Goal: Navigation & Orientation: Find specific page/section

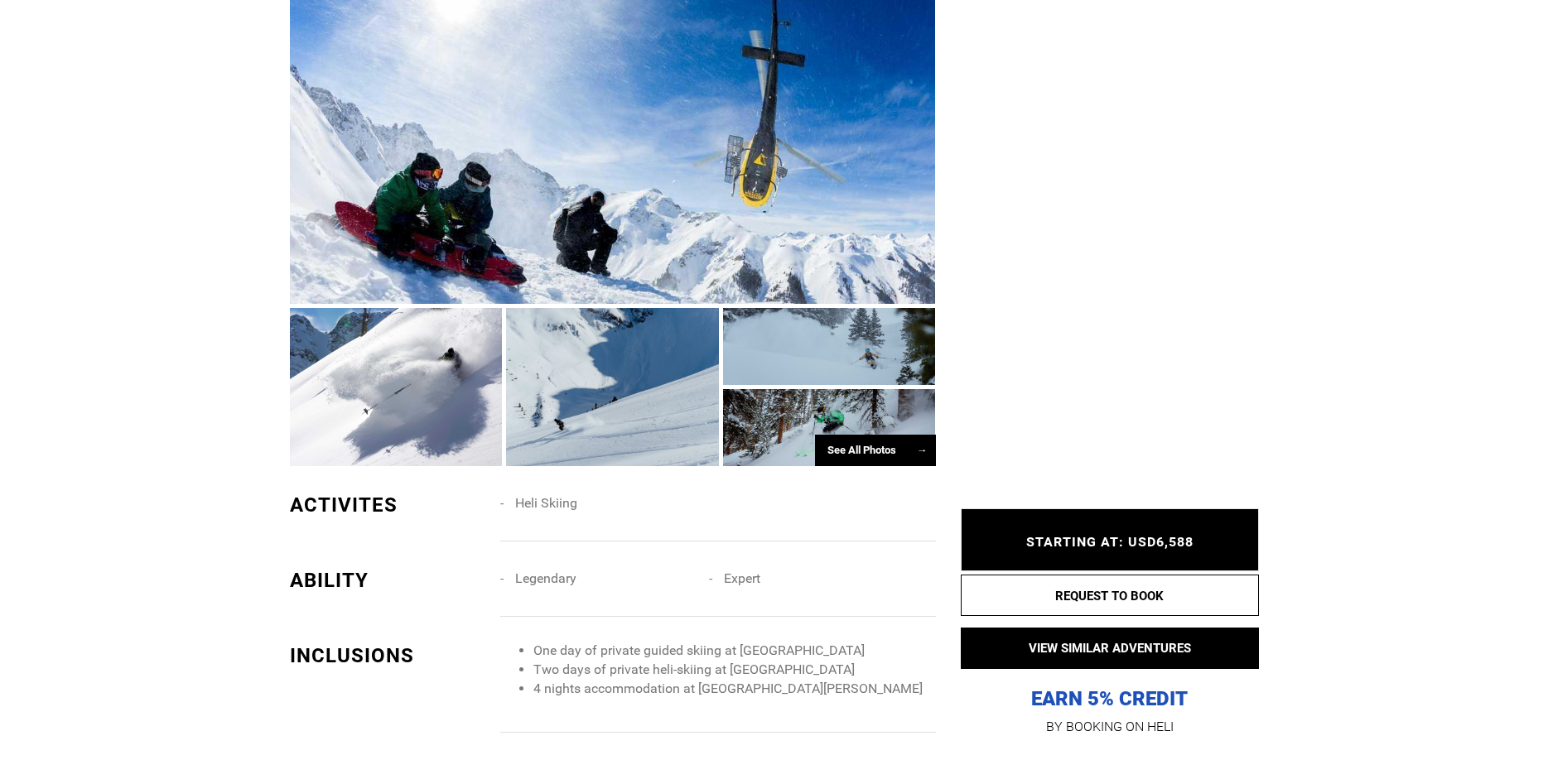
scroll to position [929, 0]
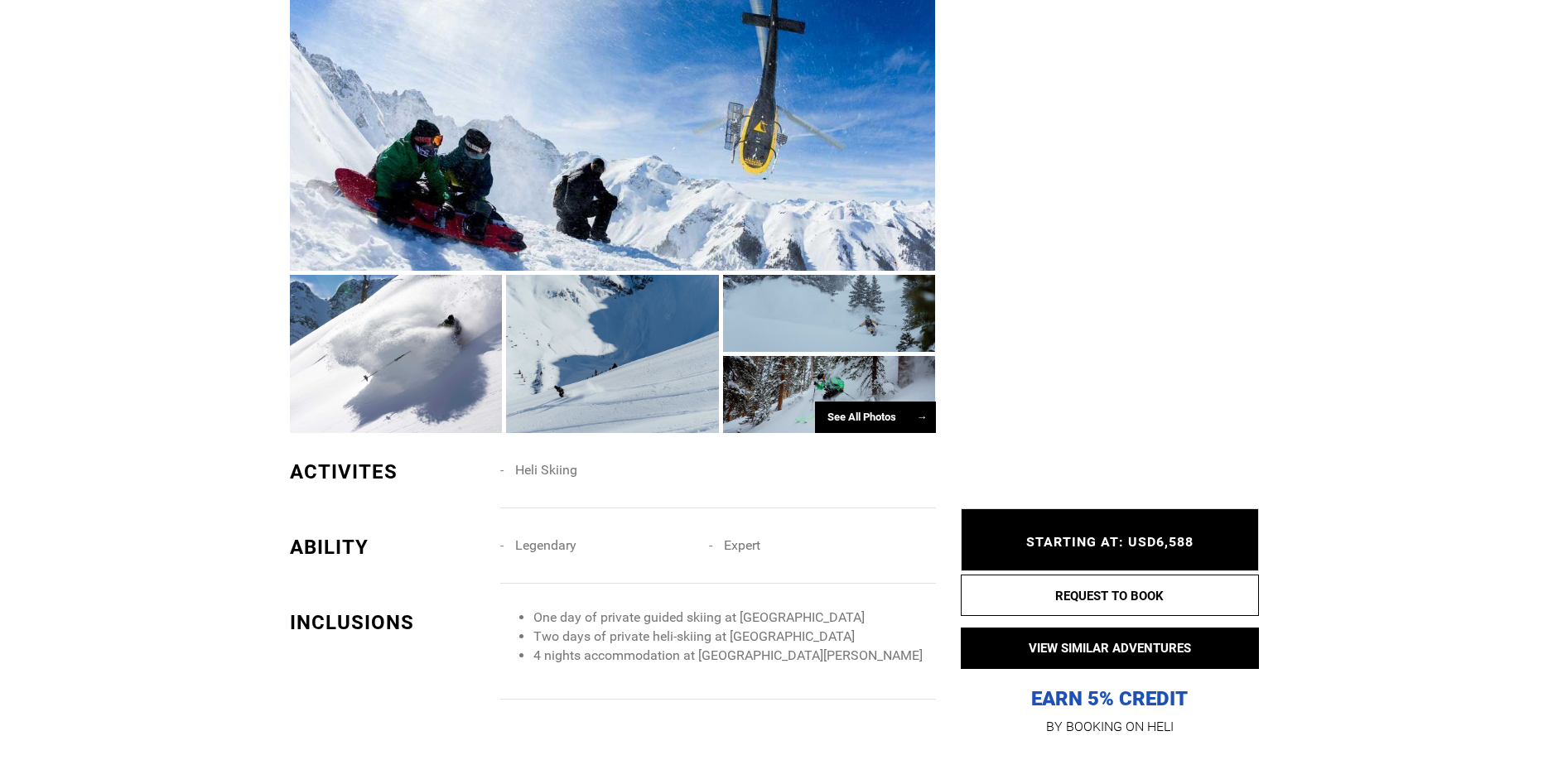
click at [858, 414] on div "See All Photos →" at bounding box center [875, 418] width 121 height 33
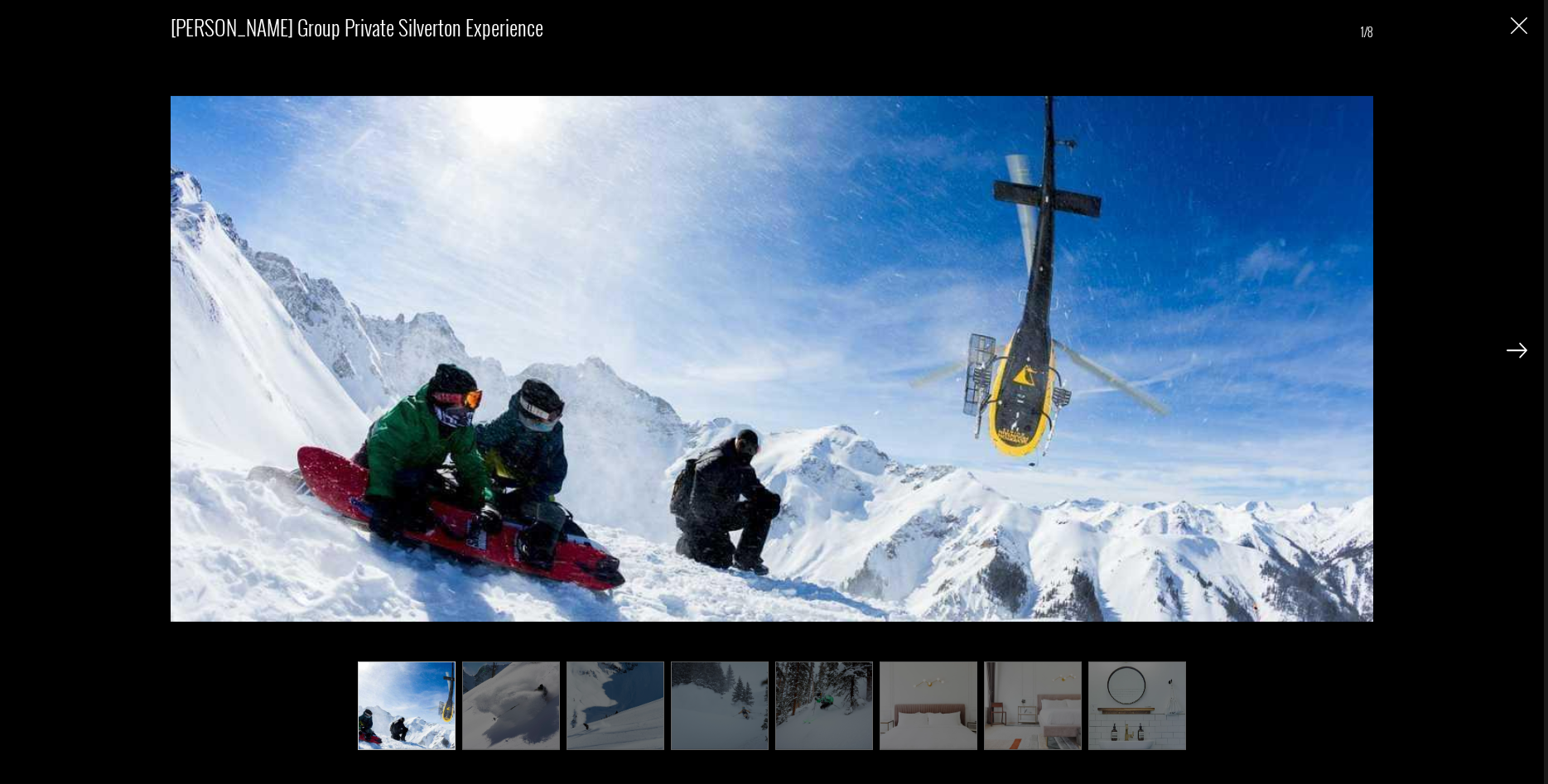
scroll to position [1013, 0]
click at [1513, 346] on img at bounding box center [1516, 350] width 21 height 15
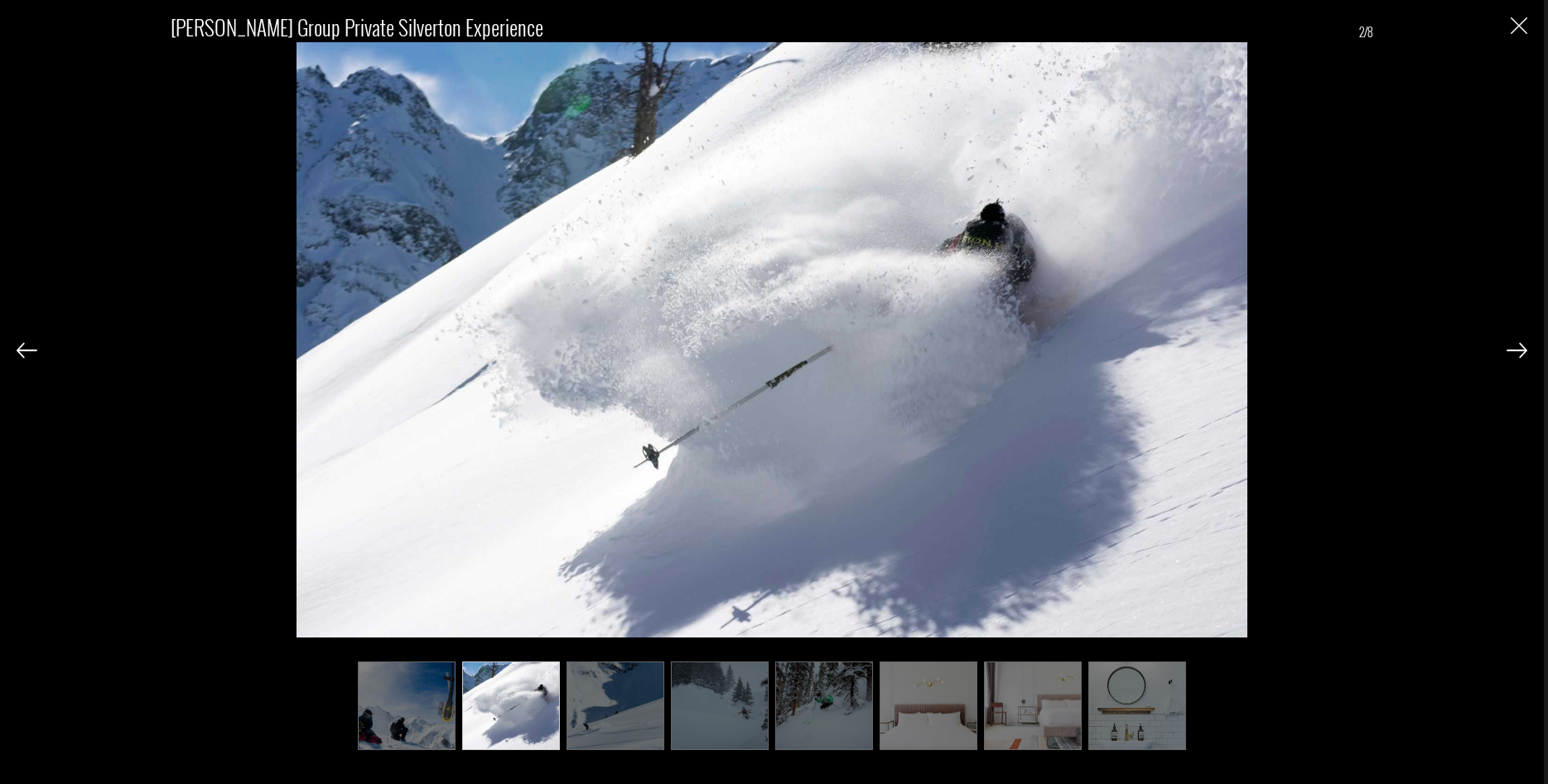
click at [1526, 352] on img at bounding box center [1516, 350] width 21 height 15
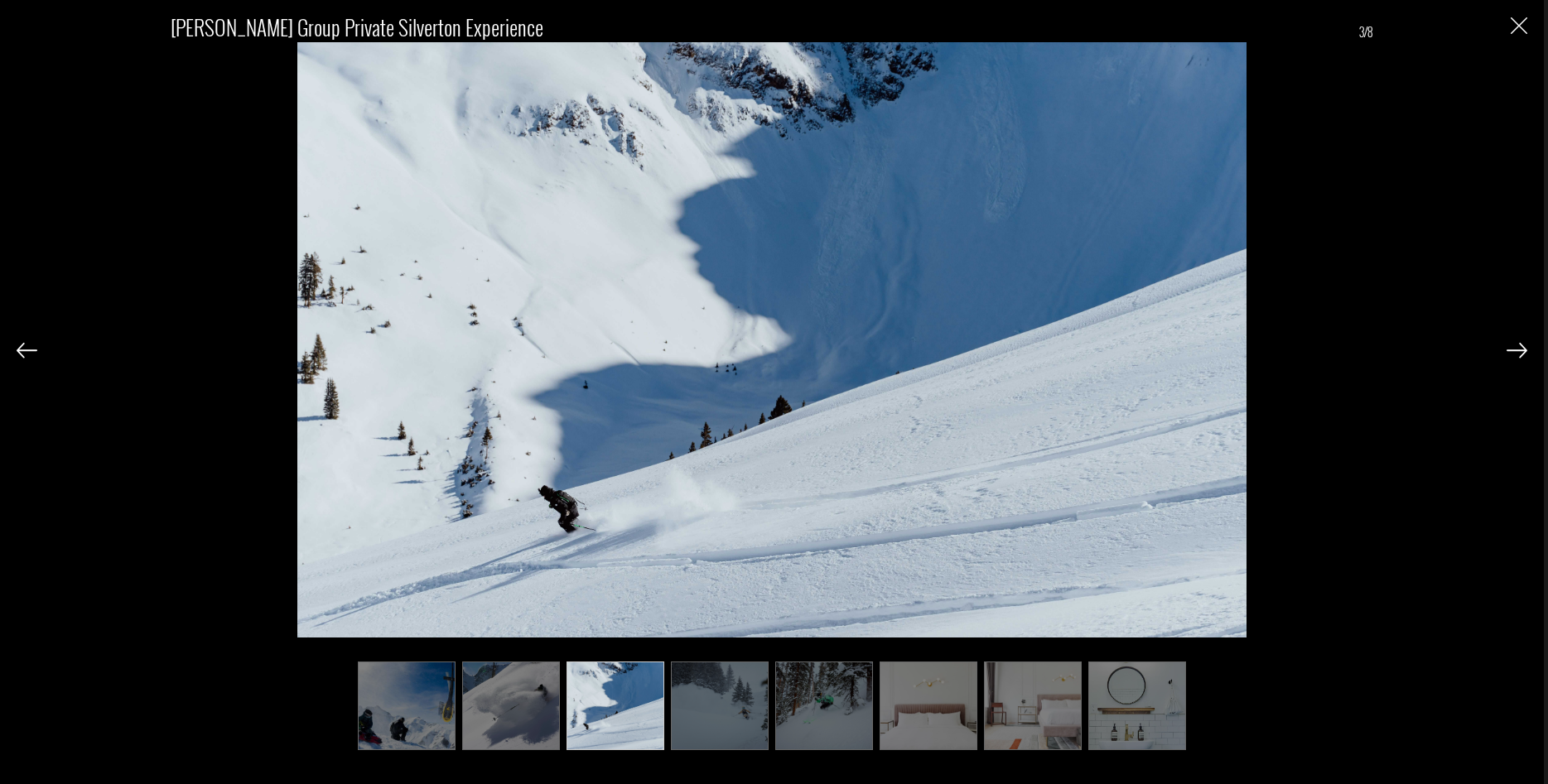
click at [1526, 352] on img at bounding box center [1516, 350] width 21 height 15
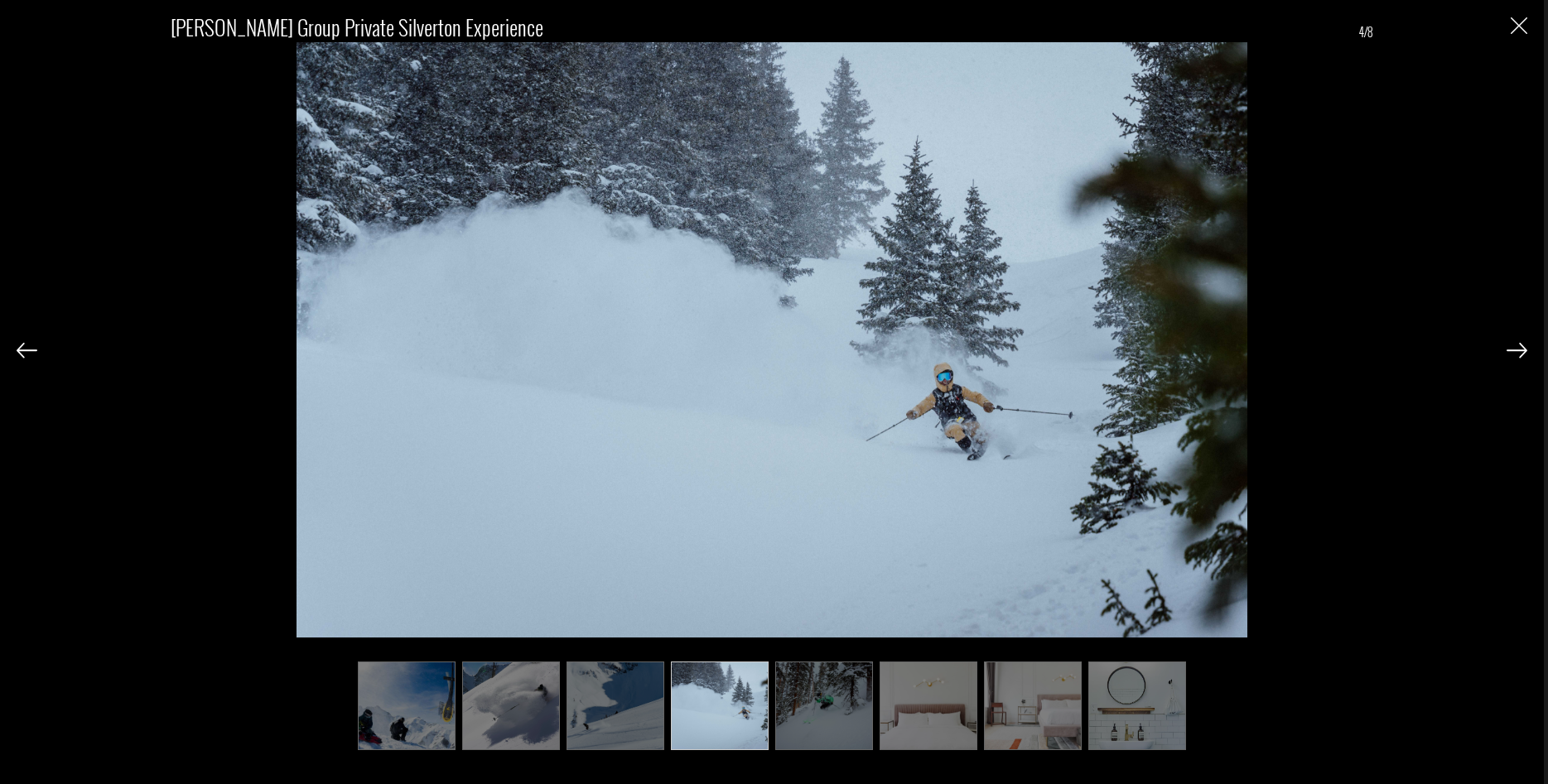
click at [1526, 352] on img at bounding box center [1516, 350] width 21 height 15
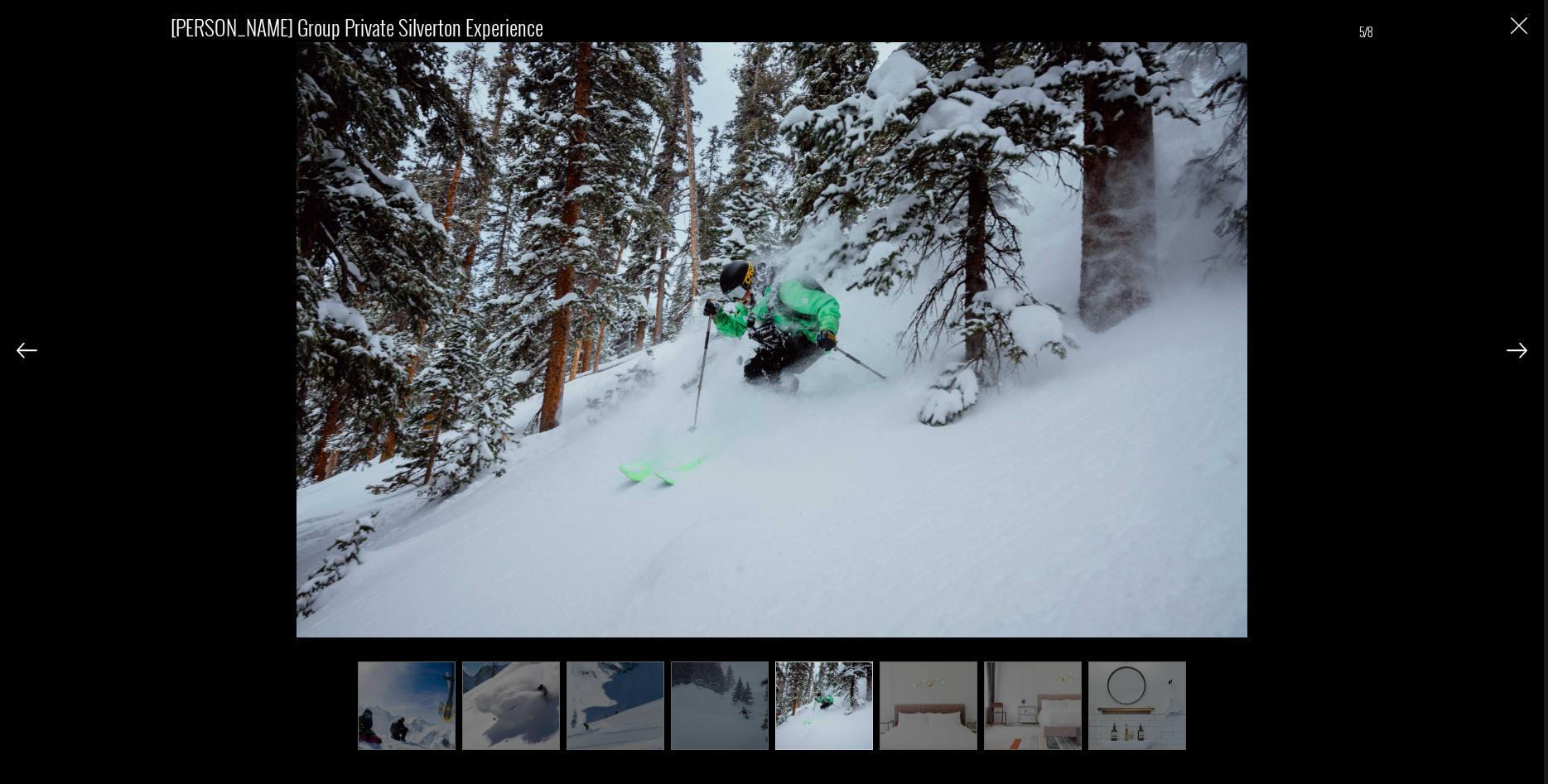
click at [1516, 353] on img at bounding box center [1516, 350] width 21 height 15
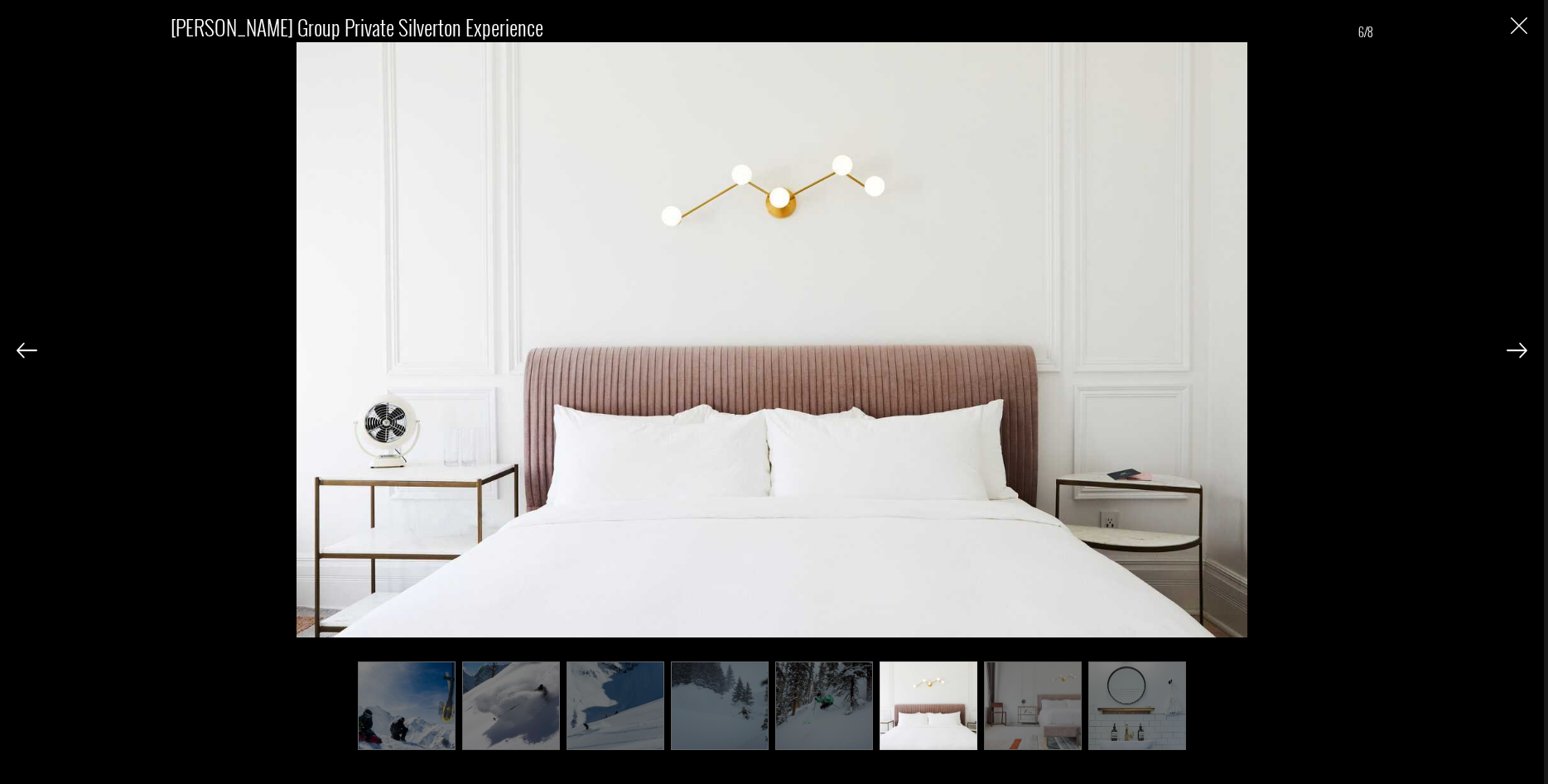
click at [1516, 353] on img at bounding box center [1516, 350] width 21 height 15
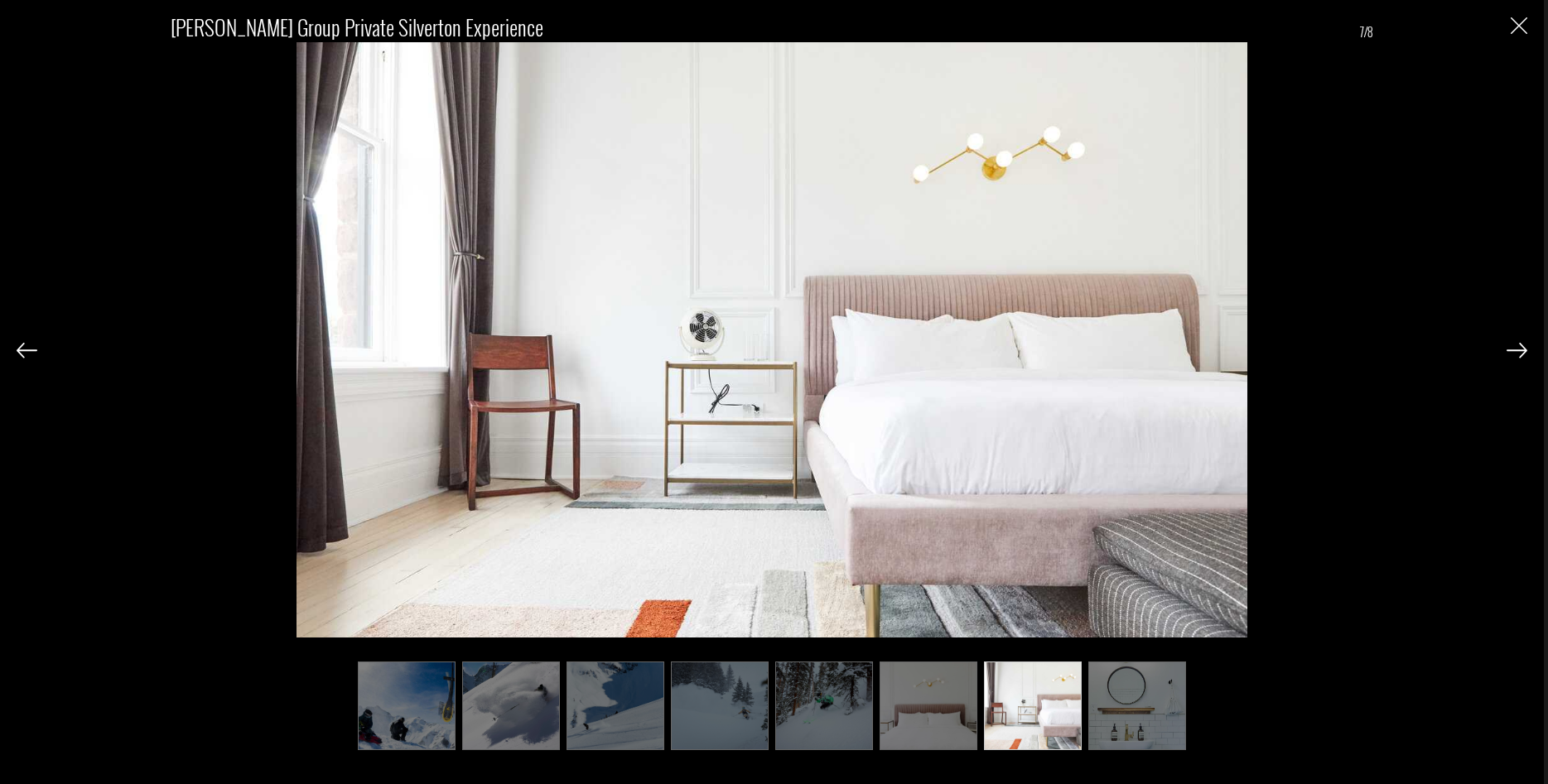
click at [1516, 353] on img at bounding box center [1516, 350] width 21 height 15
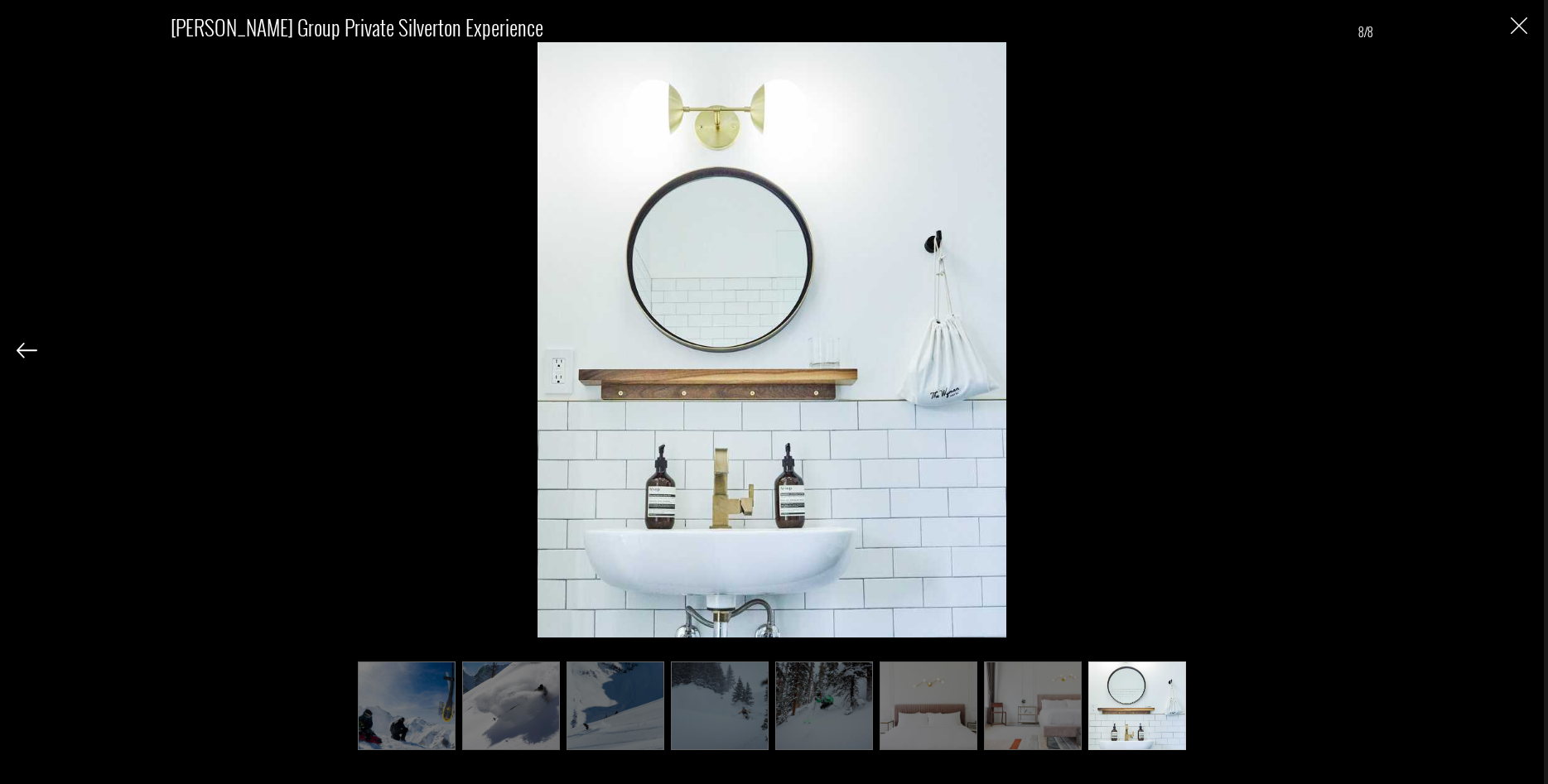
click at [1516, 353] on div "[PERSON_NAME] Group Private Silverton Experience 8/8" at bounding box center [772, 372] width 1511 height 745
click at [1512, 21] on img "Close" at bounding box center [1519, 26] width 17 height 17
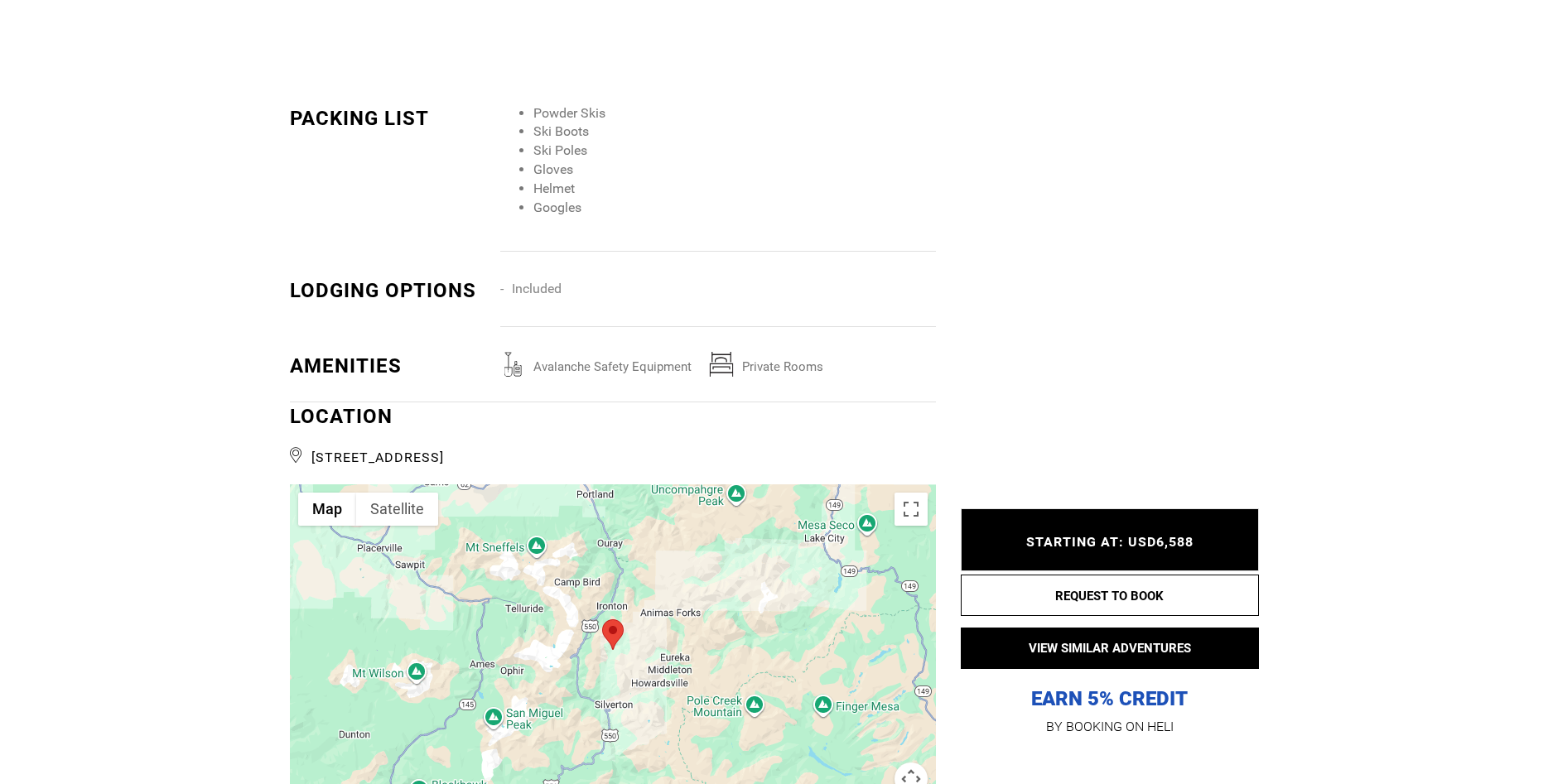
scroll to position [2111, 0]
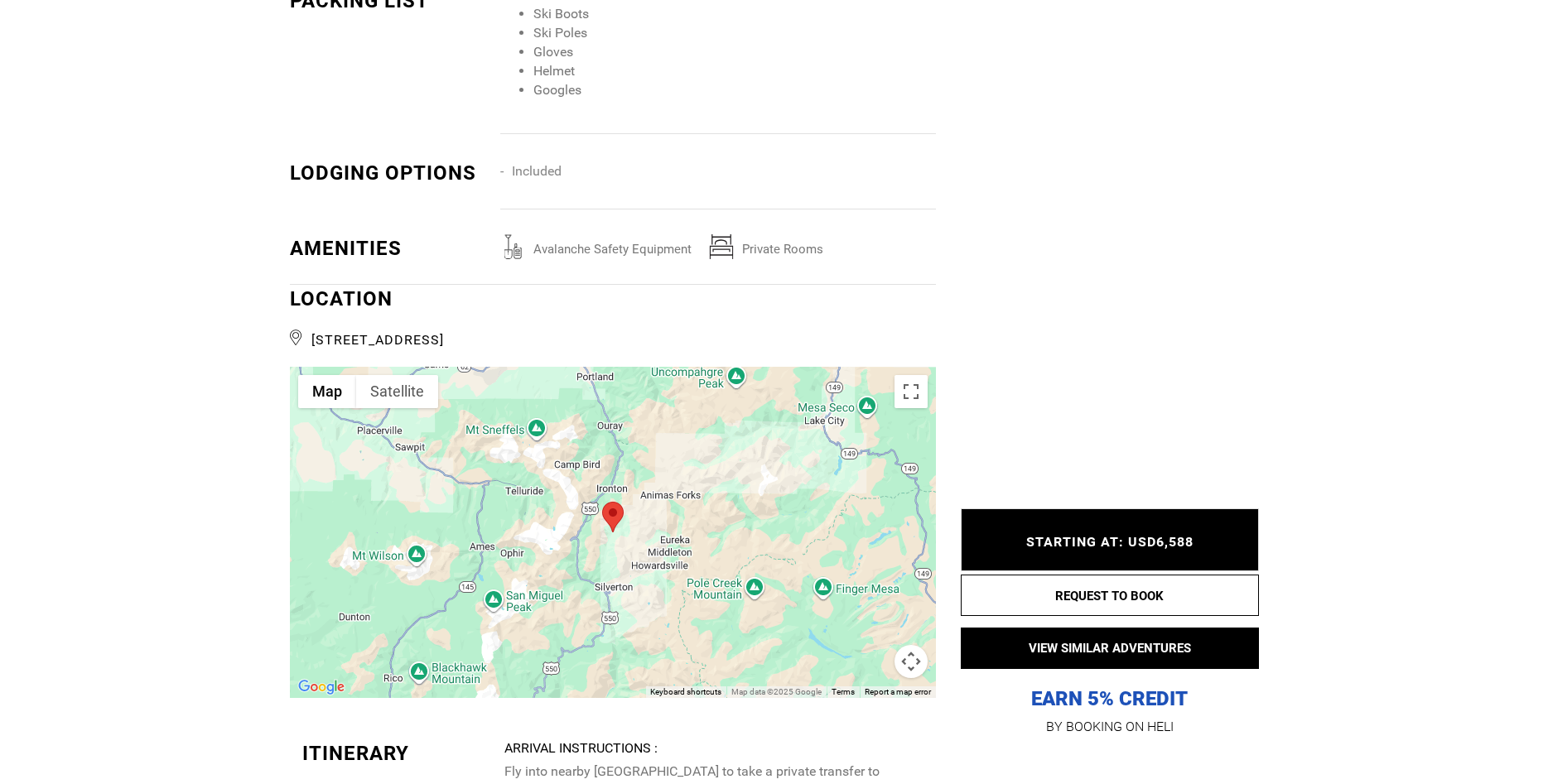
click at [510, 249] on img at bounding box center [512, 247] width 25 height 25
click at [555, 249] on span "avalanche safety equipment" at bounding box center [617, 245] width 184 height 21
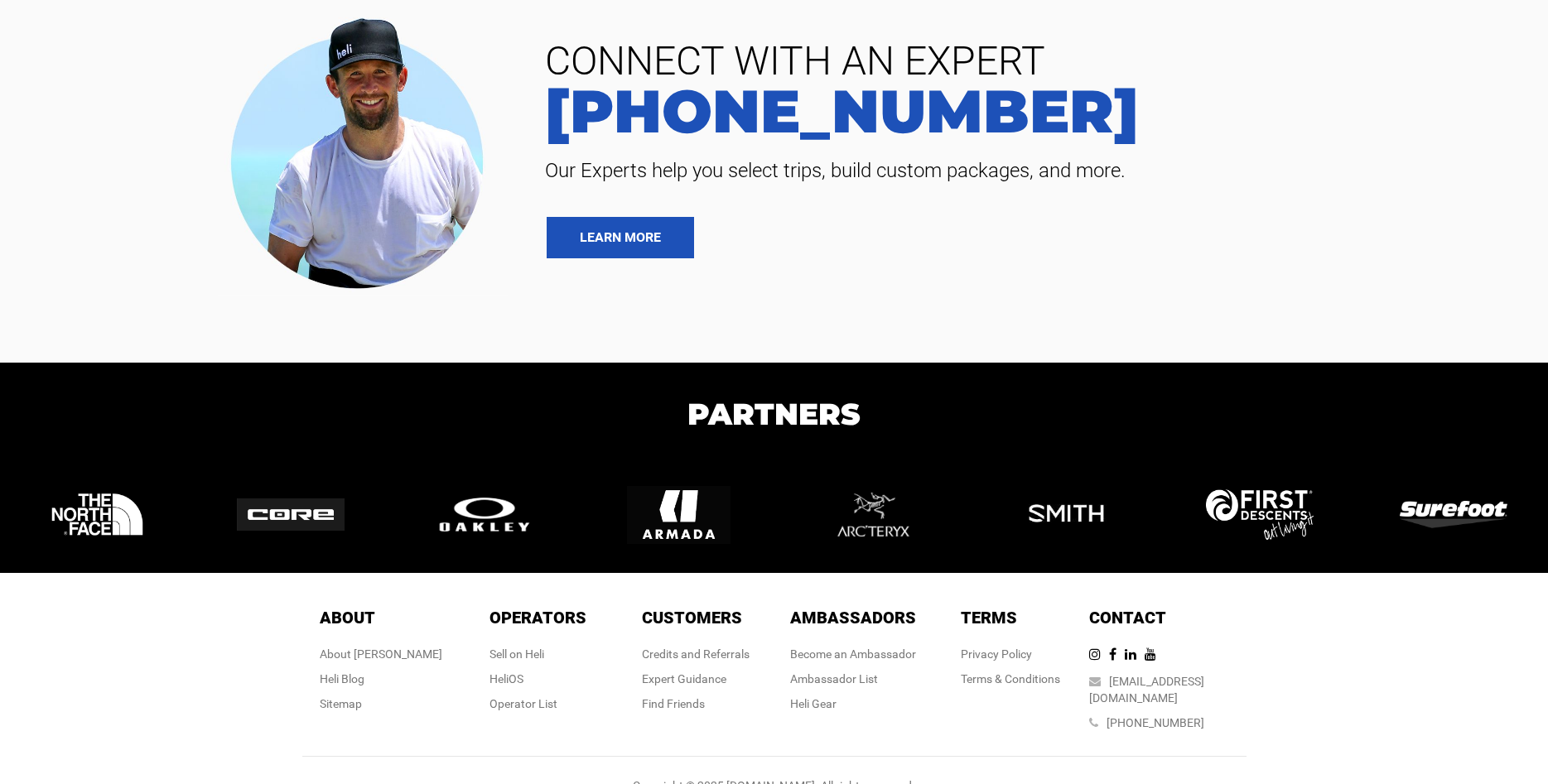
scroll to position [4988, 0]
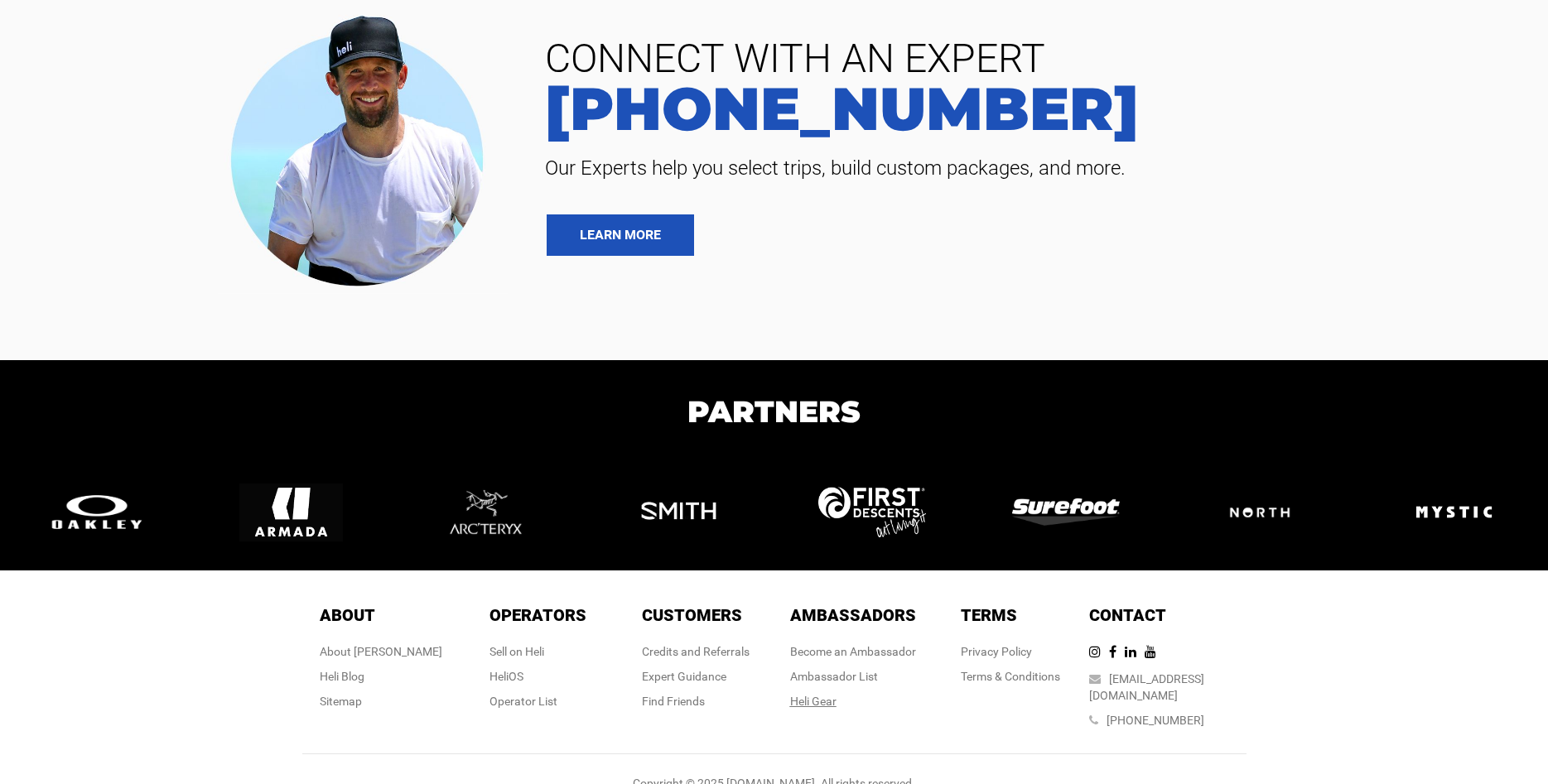
click at [799, 694] on link "Heli Gear" at bounding box center [813, 701] width 47 height 13
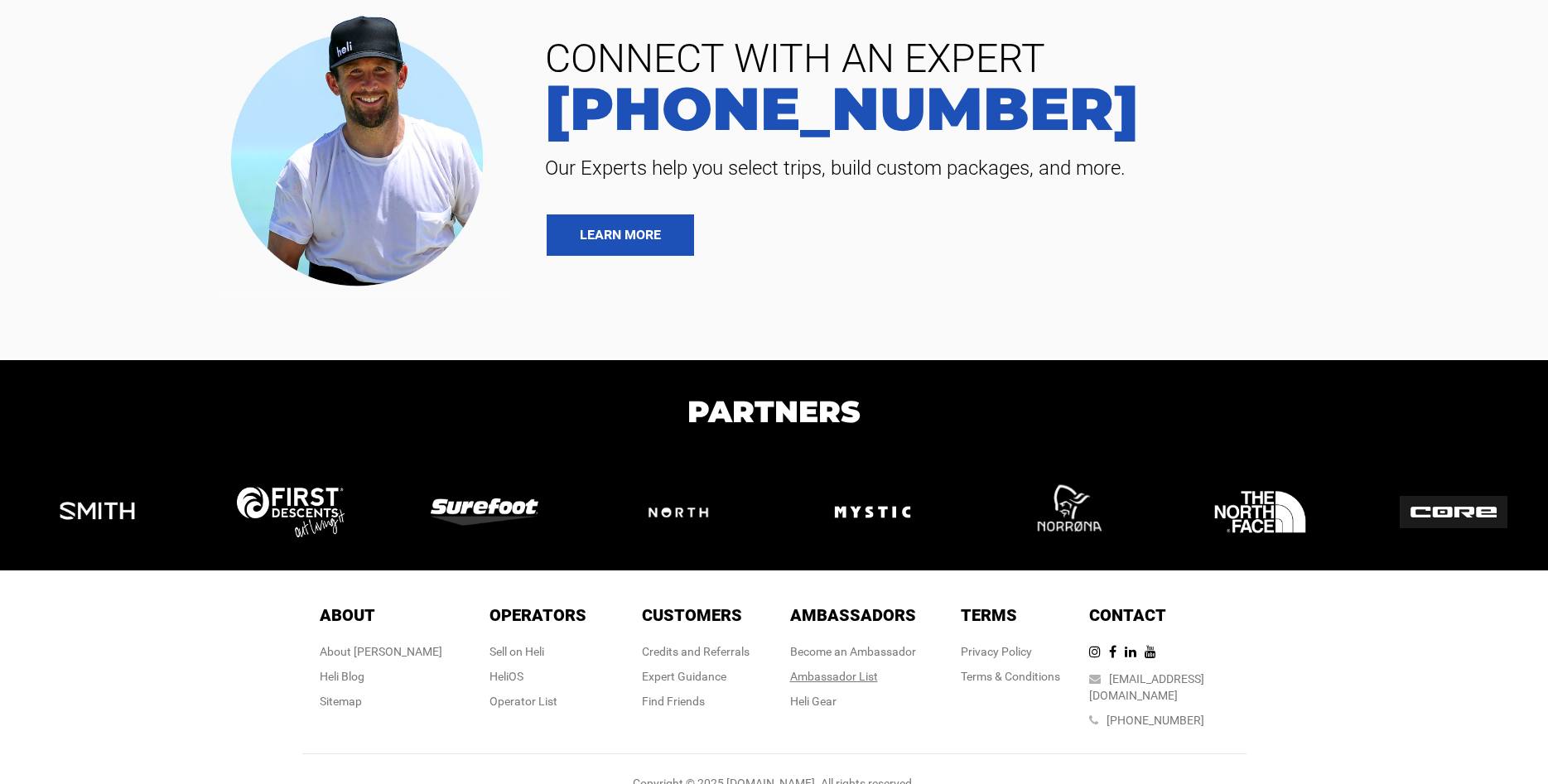
click at [801, 668] on div "Ambassador List" at bounding box center [853, 677] width 126 height 17
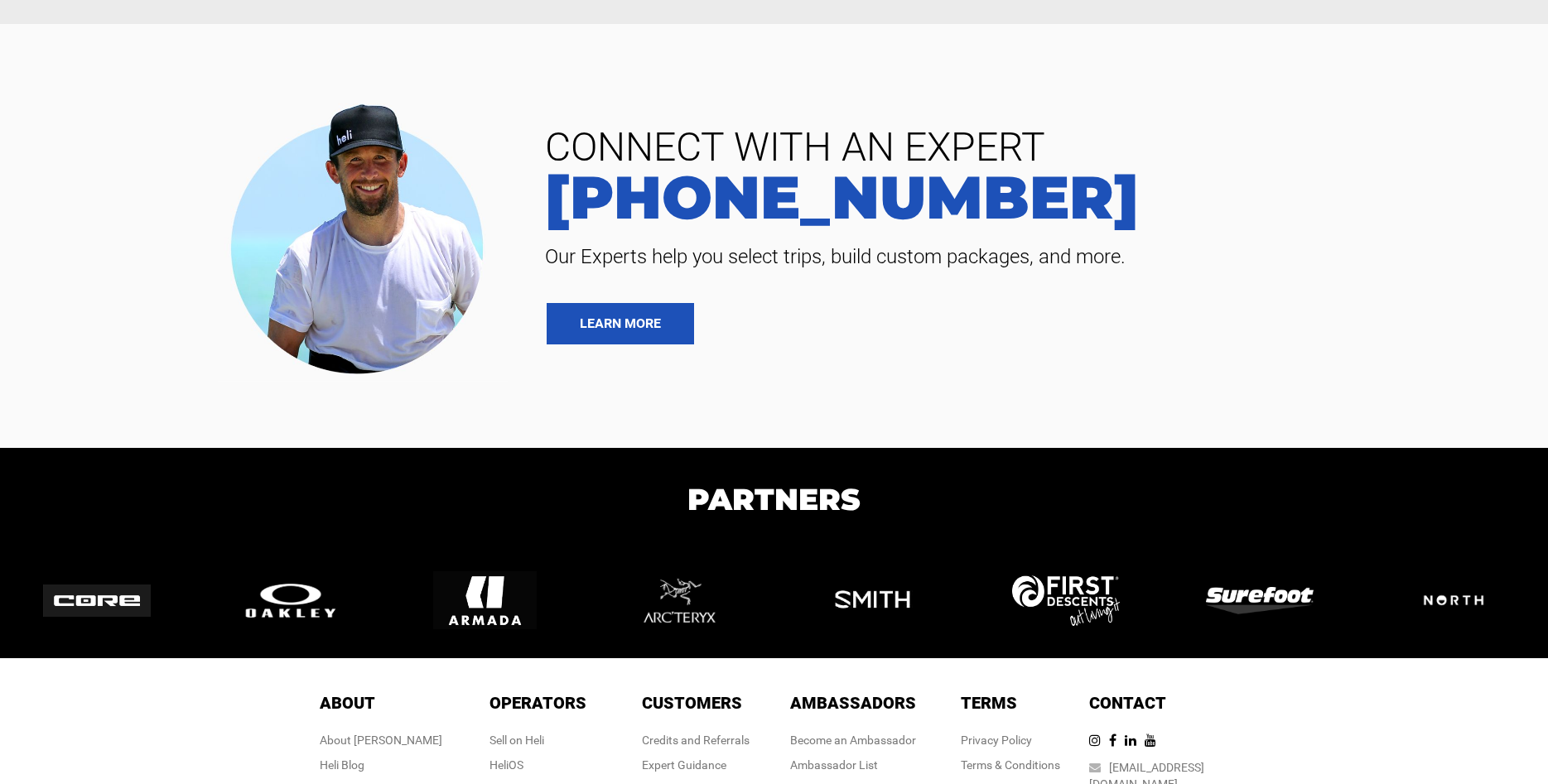
scroll to position [2431, 0]
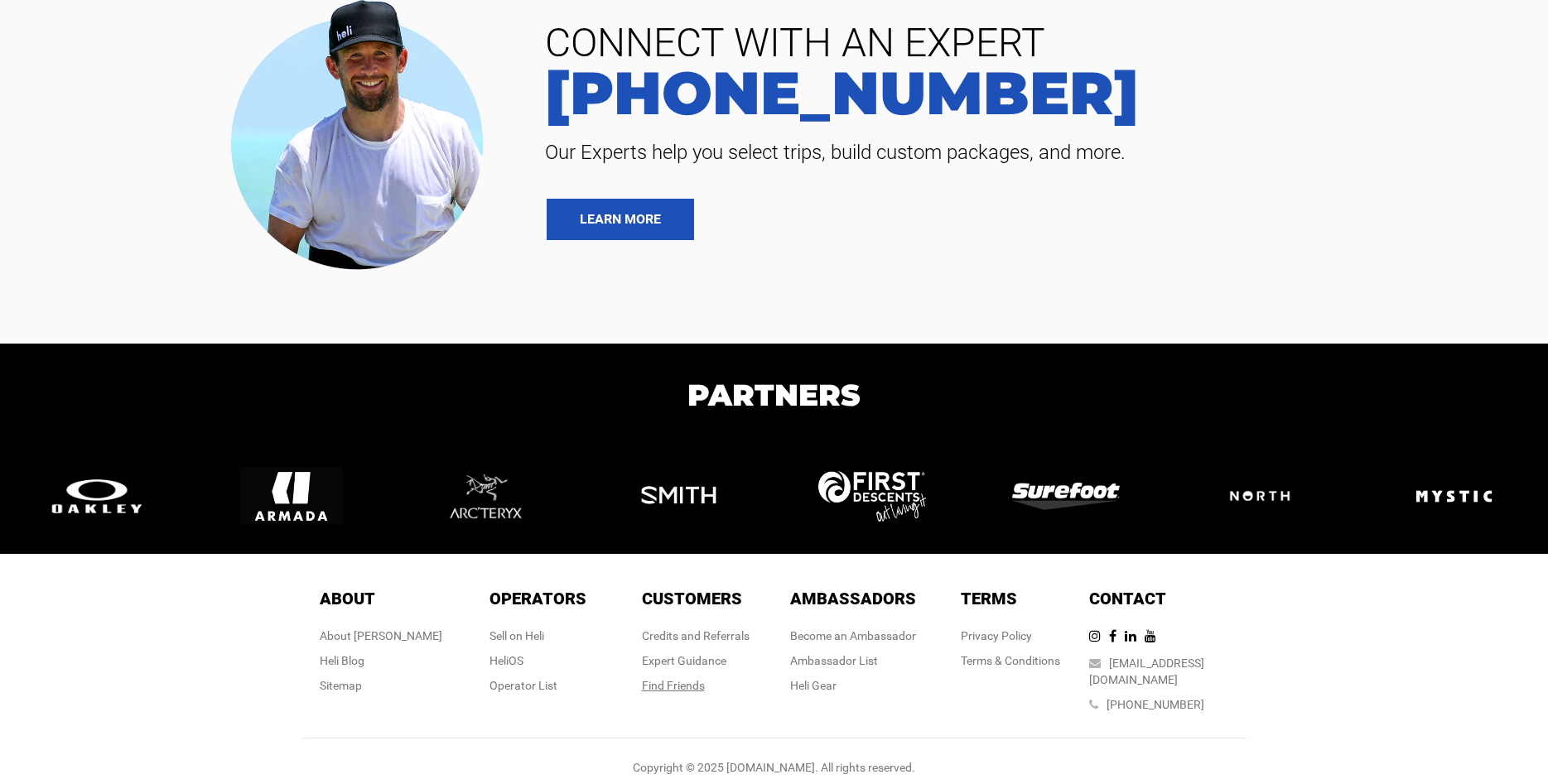
click at [651, 686] on div "Find Friends" at bounding box center [695, 686] width 108 height 17
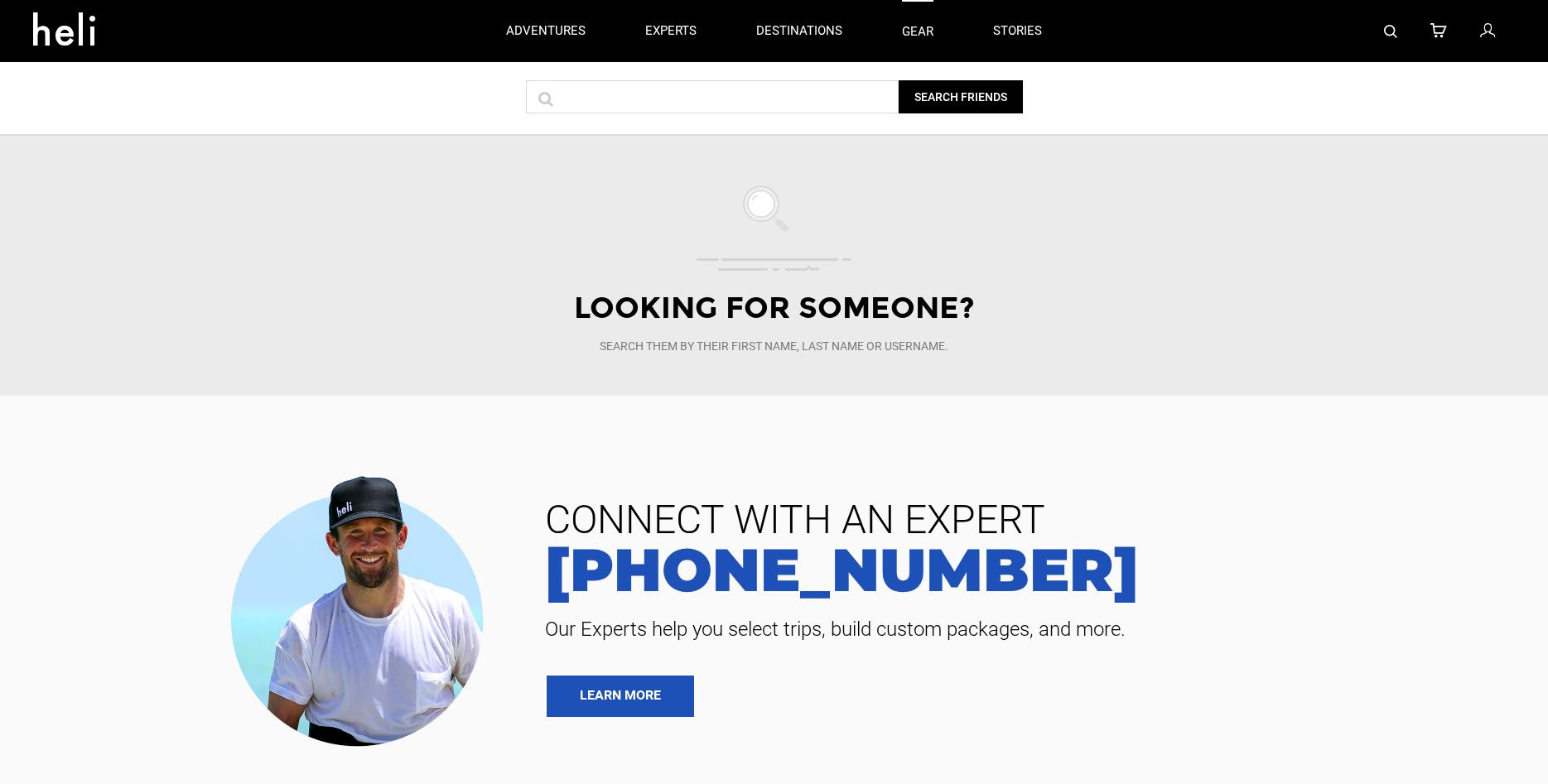
click at [915, 38] on link "gear" at bounding box center [918, 31] width 32 height 62
